Goal: Task Accomplishment & Management: Use online tool/utility

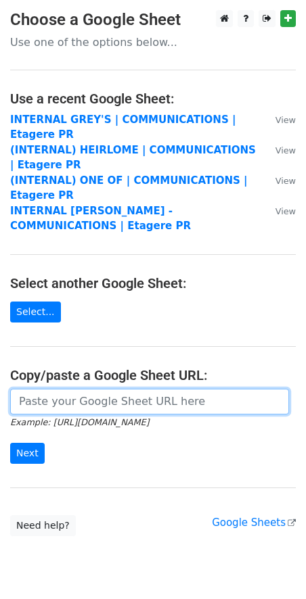
click at [84, 397] on input "url" at bounding box center [149, 402] width 279 height 26
paste input "https://docs.google.com/spreadsheets/d/1C_FbJij2lA9xSGYEi1p8d9DHm5C7OmzxBQOeQbO…"
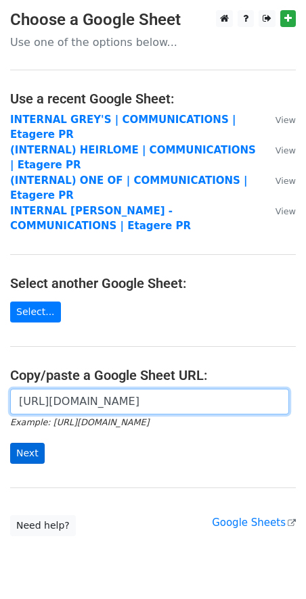
type input "https://docs.google.com/spreadsheets/d/1C_FbJij2lA9xSGYEi1p8d9DHm5C7OmzxBQOeQbO…"
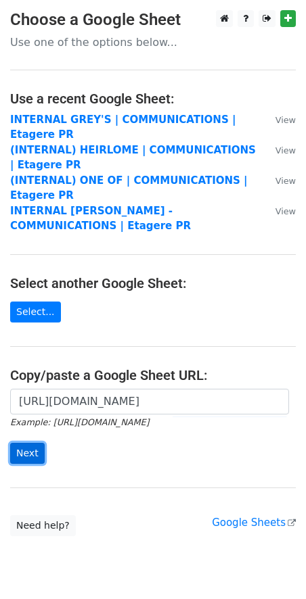
click at [30, 455] on input "Next" at bounding box center [27, 453] width 34 height 21
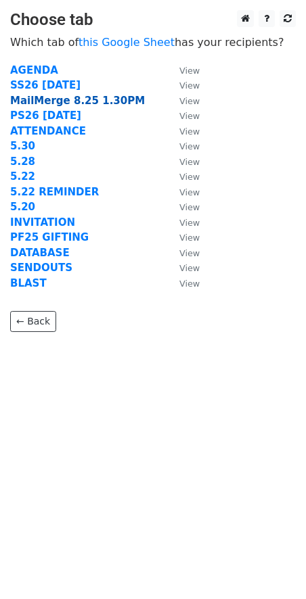
click at [87, 102] on strong "MailMerge 8.25 1.30PM" at bounding box center [77, 101] width 135 height 12
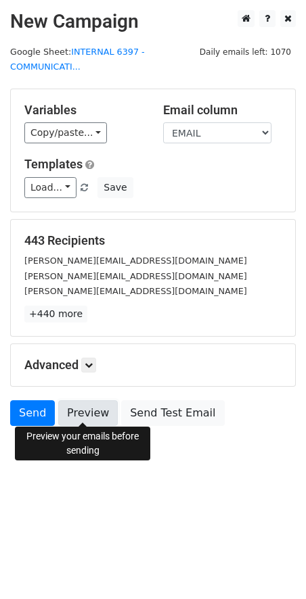
click at [93, 410] on link "Preview" at bounding box center [87, 413] width 59 height 26
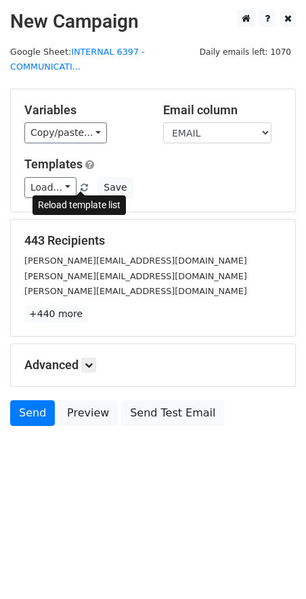
click at [81, 184] on span at bounding box center [83, 188] width 7 height 9
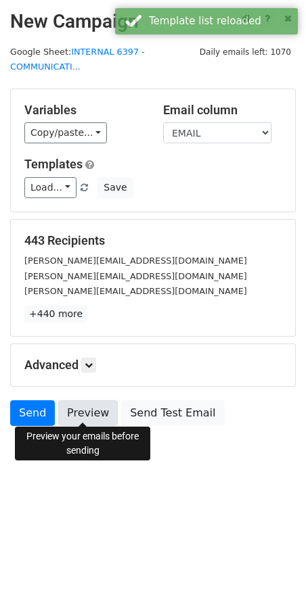
click at [91, 404] on link "Preview" at bounding box center [87, 413] width 59 height 26
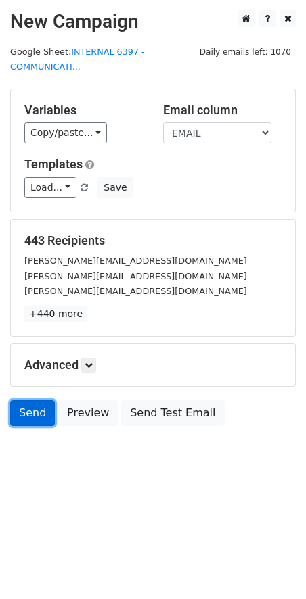
click at [39, 406] on link "Send" at bounding box center [32, 413] width 45 height 26
